Goal: Task Accomplishment & Management: Complete application form

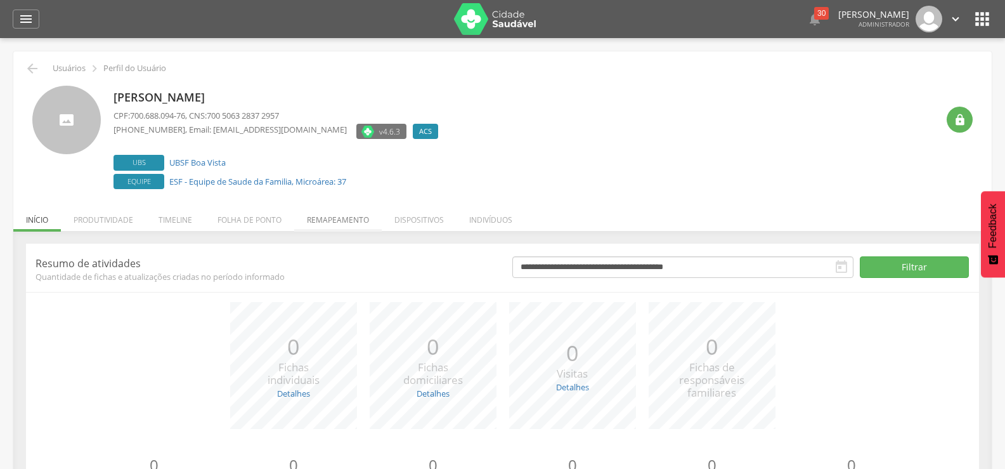
click at [332, 221] on li "Remapeamento" at bounding box center [338, 217] width 88 height 30
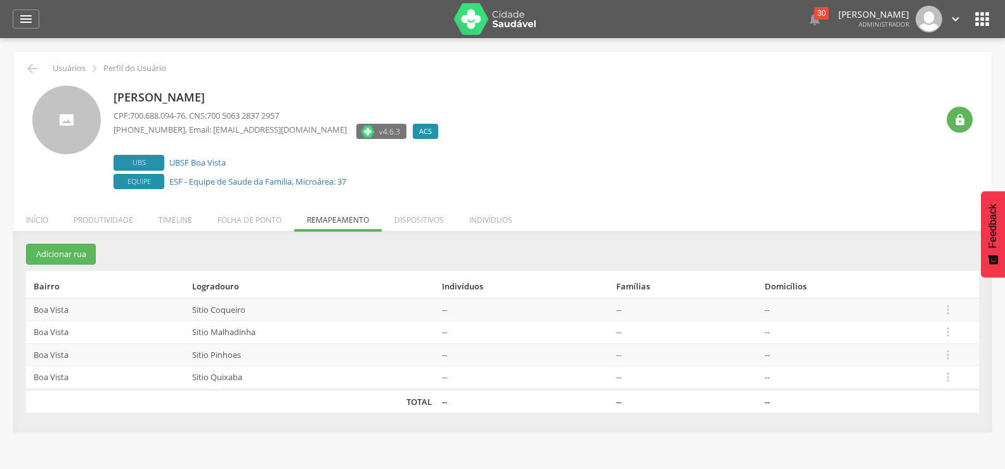
click at [459, 309] on td "--" at bounding box center [524, 309] width 174 height 23
click at [455, 309] on td "--" at bounding box center [524, 309] width 174 height 23
click at [406, 211] on li "Dispositivos" at bounding box center [419, 217] width 75 height 30
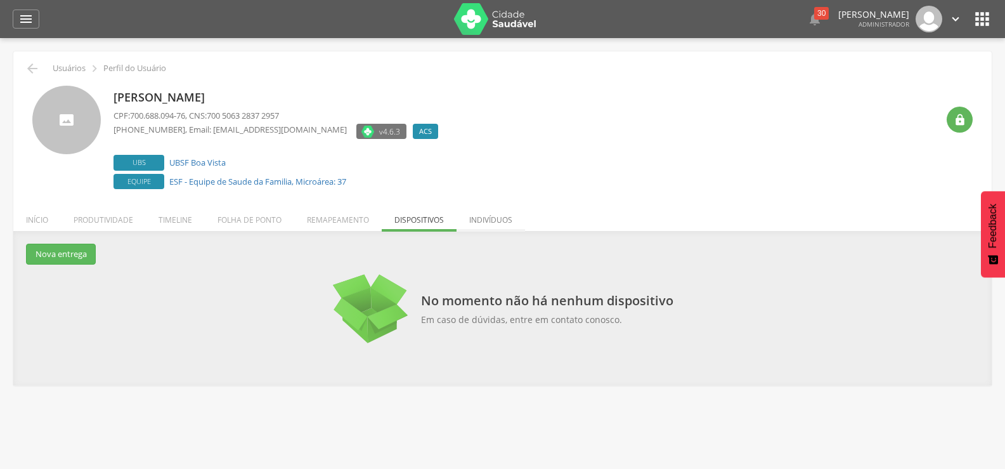
click at [494, 218] on li "Indivíduos" at bounding box center [491, 217] width 69 height 30
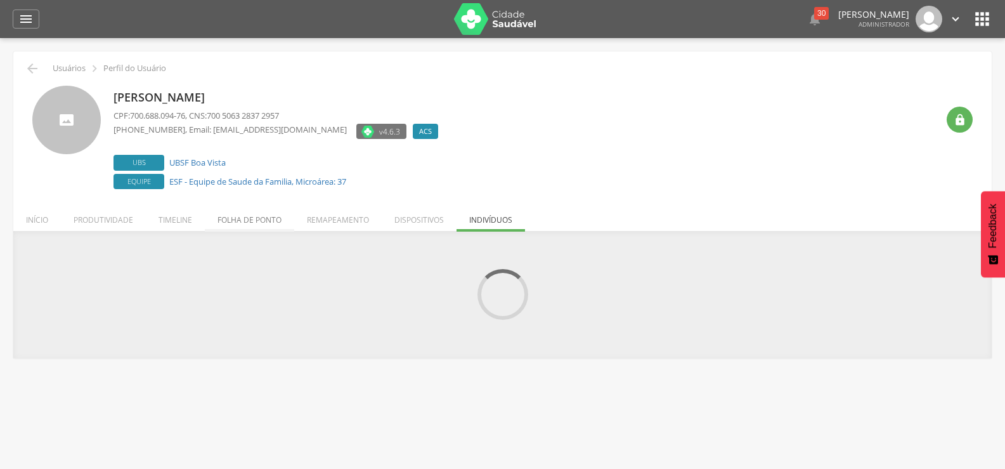
click at [264, 221] on li "Folha de ponto" at bounding box center [249, 217] width 89 height 30
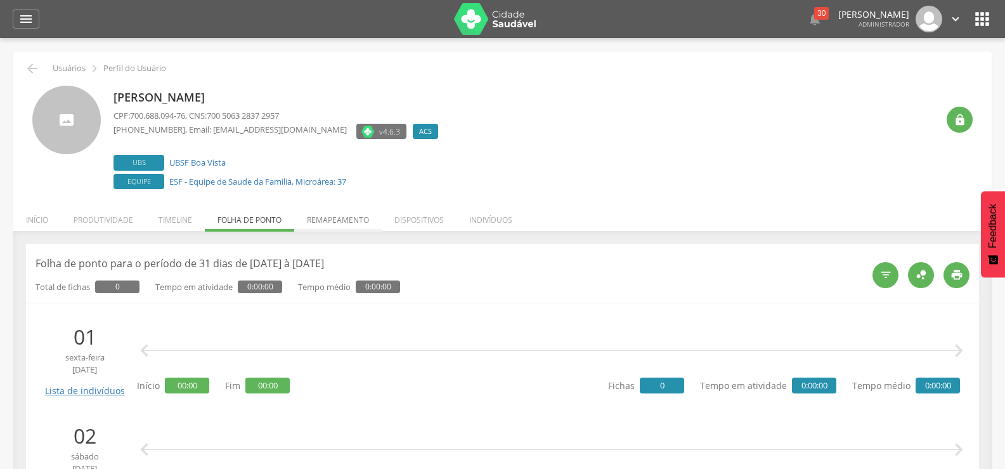
click at [341, 221] on li "Remapeamento" at bounding box center [338, 217] width 88 height 30
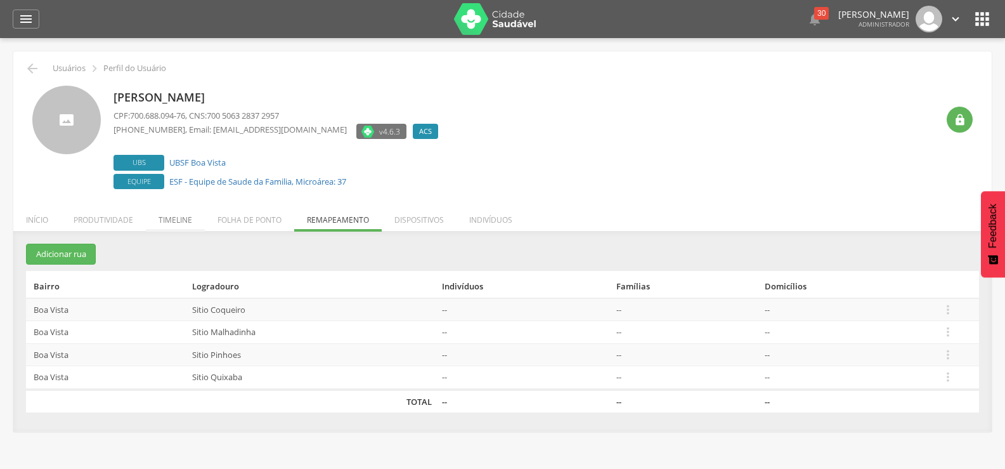
click at [178, 221] on li "Timeline" at bounding box center [175, 217] width 59 height 30
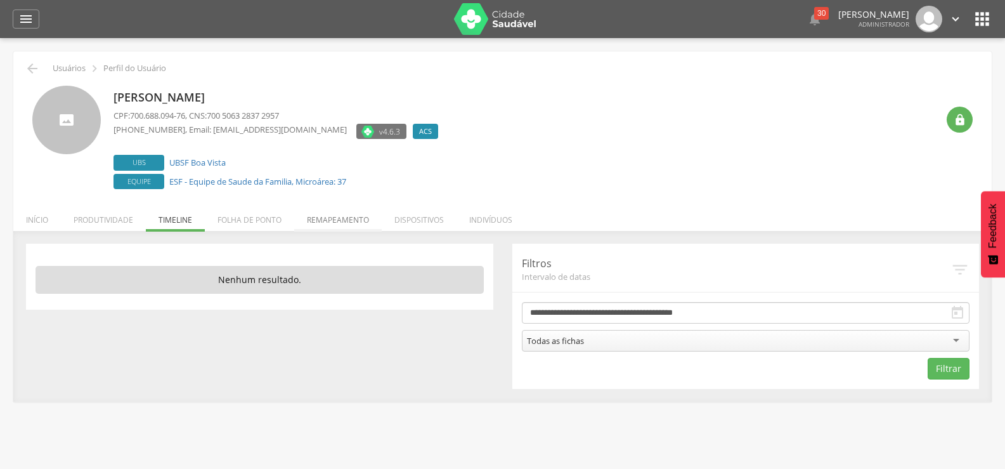
click at [318, 220] on li "Remapeamento" at bounding box center [338, 217] width 88 height 30
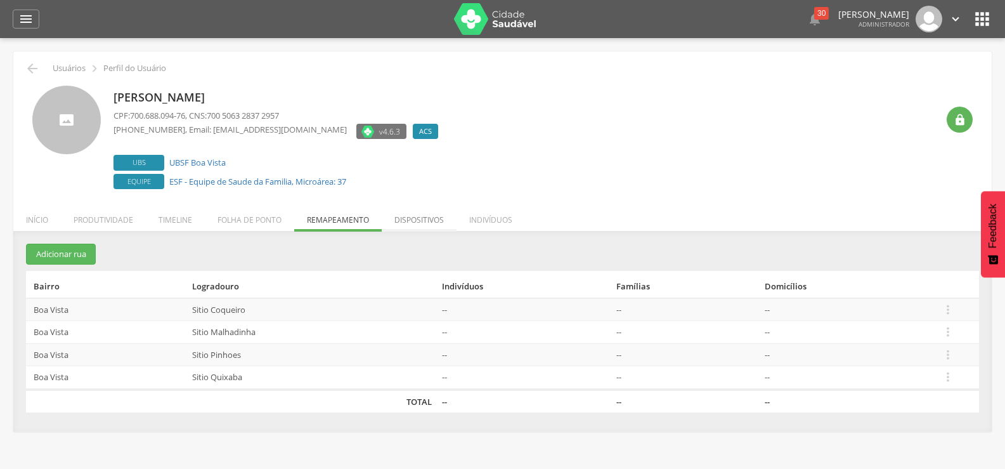
click at [414, 223] on li "Dispositivos" at bounding box center [419, 217] width 75 height 30
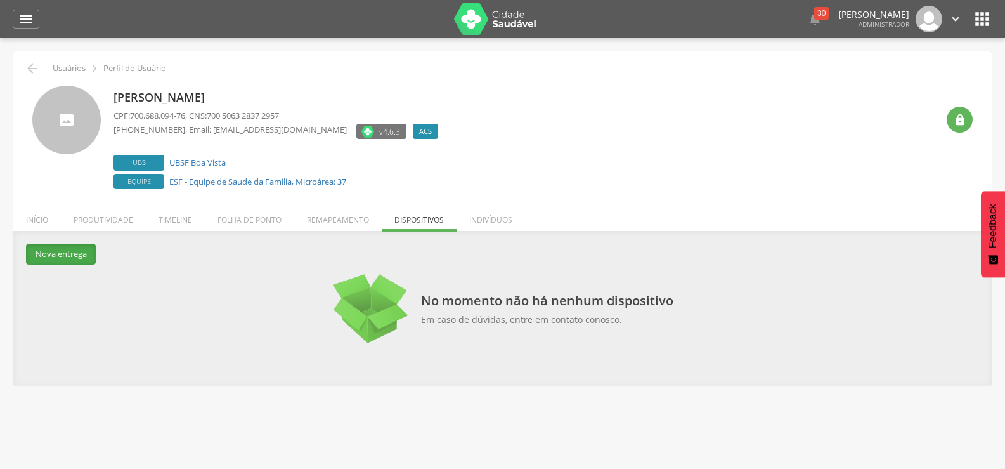
click at [64, 247] on button "Nova entrega" at bounding box center [61, 254] width 70 height 21
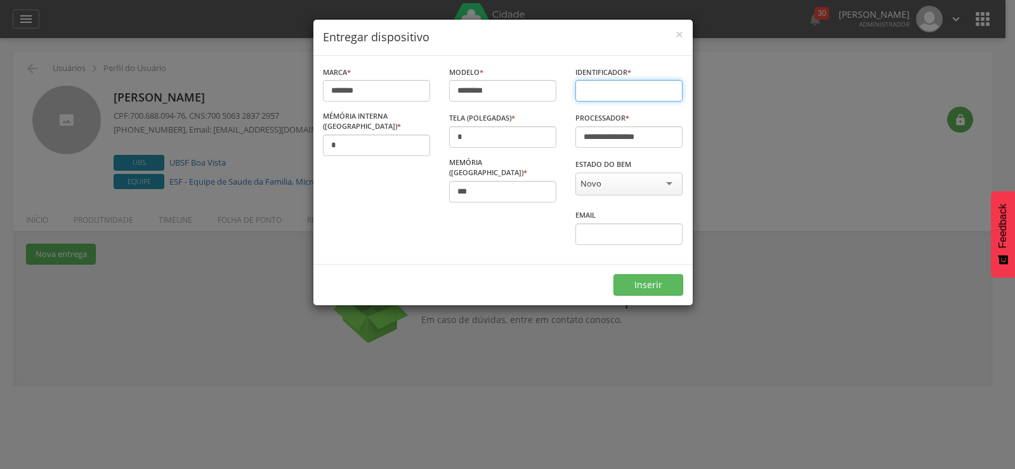
click at [582, 89] on input "text" at bounding box center [628, 91] width 107 height 22
click at [575, 185] on div "Novo" at bounding box center [628, 184] width 107 height 23
click at [623, 101] on input "text" at bounding box center [628, 91] width 107 height 22
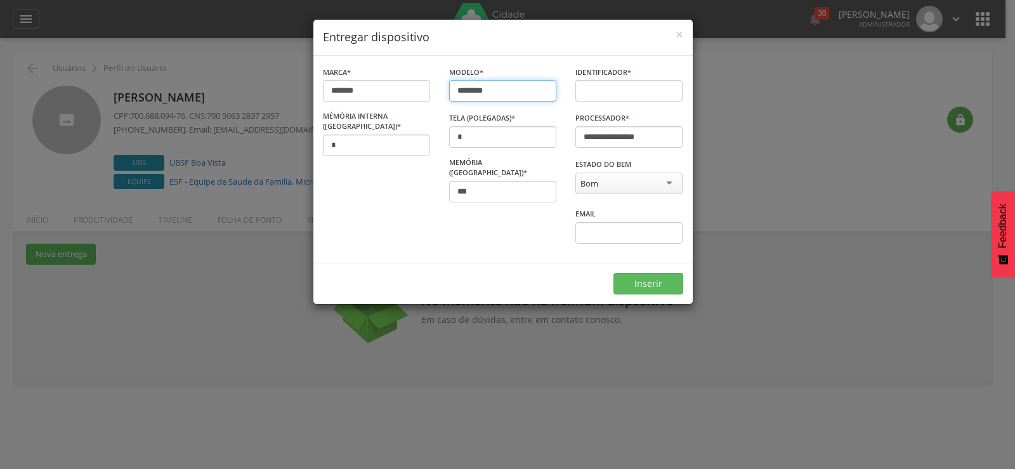
click at [499, 89] on input "********" at bounding box center [502, 91] width 107 height 22
type input "*******"
click at [613, 88] on input "text" at bounding box center [628, 91] width 107 height 22
type input "*"
type input "**********"
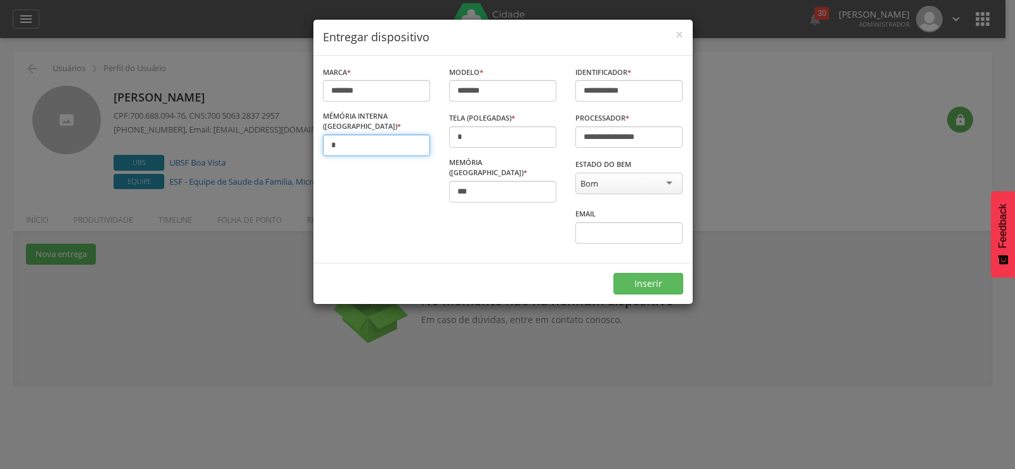
click at [417, 147] on input "*" at bounding box center [376, 145] width 107 height 22
click at [471, 142] on input "*" at bounding box center [502, 137] width 107 height 22
click at [407, 143] on input "*" at bounding box center [376, 145] width 107 height 22
type input "*"
type input "**"
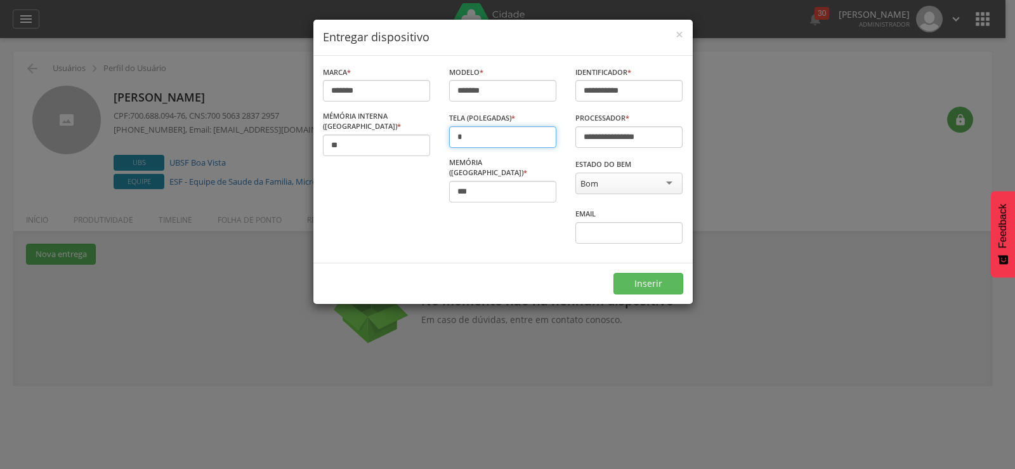
click at [481, 137] on input "*" at bounding box center [502, 137] width 107 height 22
type input "*"
click at [449, 181] on input "***" at bounding box center [502, 192] width 107 height 22
type input "*"
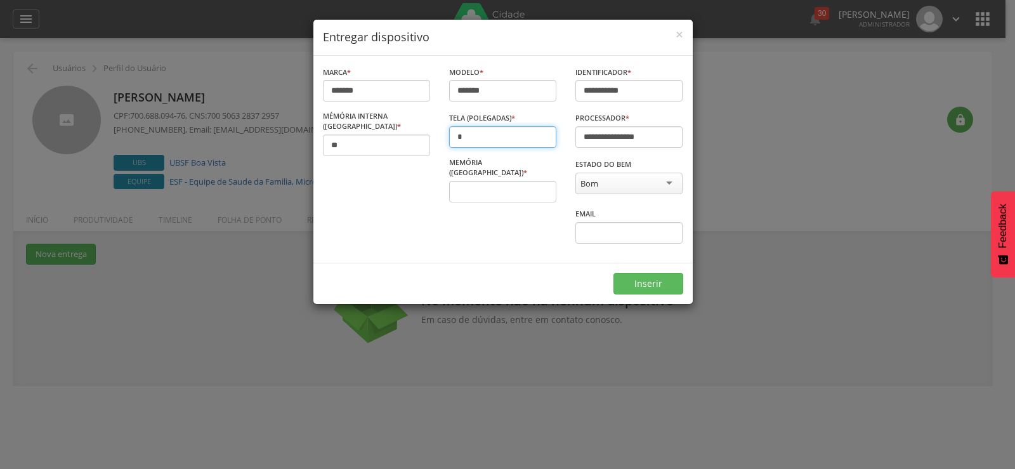
click at [511, 132] on input "*" at bounding box center [502, 137] width 107 height 22
type input "***"
click at [440, 197] on div "Memória ([GEOGRAPHIC_DATA]) * Informe a memória interna" at bounding box center [503, 184] width 126 height 54
click at [449, 190] on input "text" at bounding box center [502, 192] width 107 height 22
type input "*"
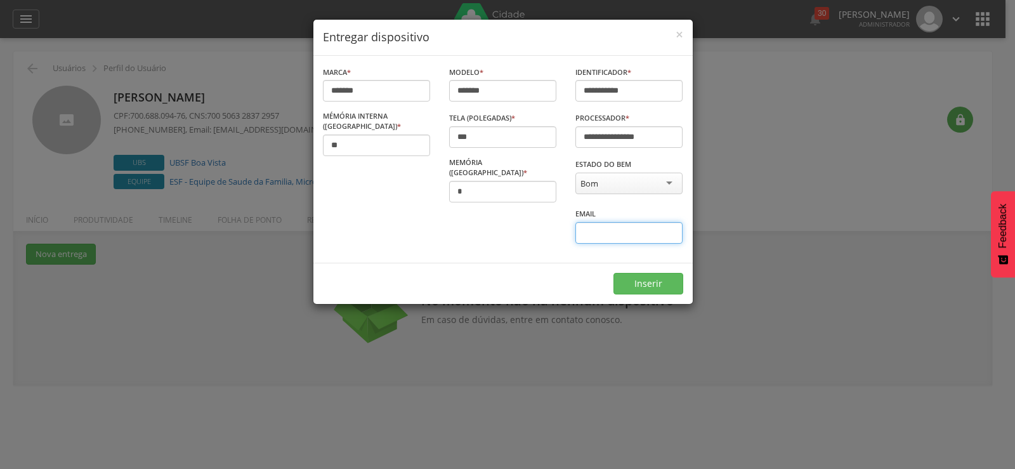
click at [604, 222] on input "email" at bounding box center [628, 233] width 107 height 22
type input "*"
type input "**********"
click at [665, 273] on button "Inserir" at bounding box center [648, 284] width 70 height 22
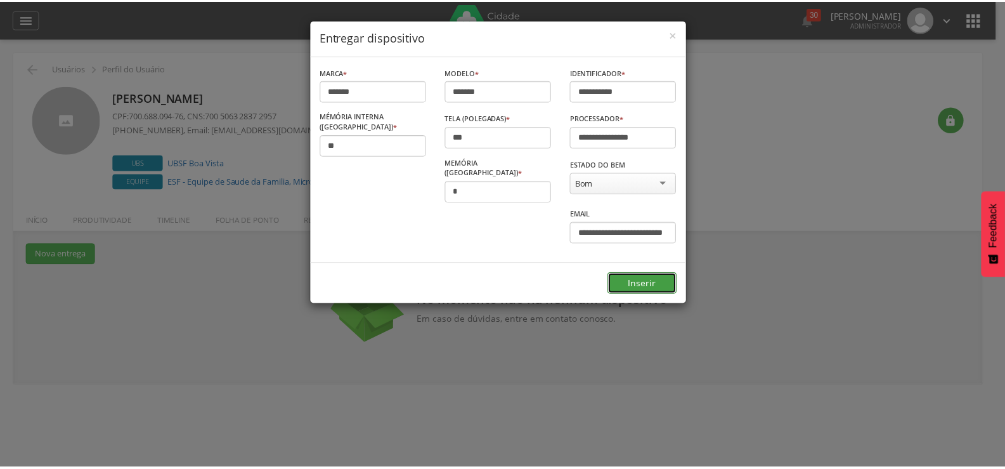
scroll to position [0, 0]
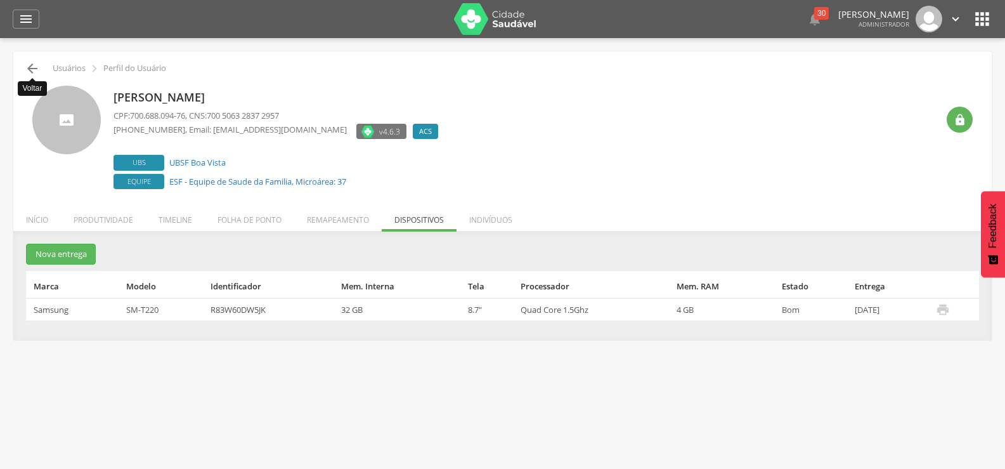
click at [32, 65] on icon "" at bounding box center [32, 68] width 15 height 15
